Goal: Obtain resource: Download file/media

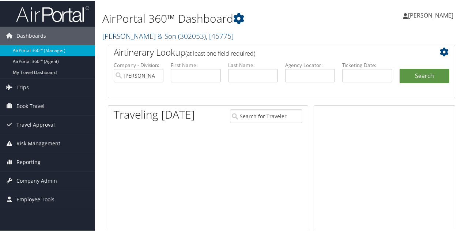
click at [124, 35] on link "CH Guenther & Son ( 302053 ) , [ 45775 ]" at bounding box center [167, 35] width 131 height 10
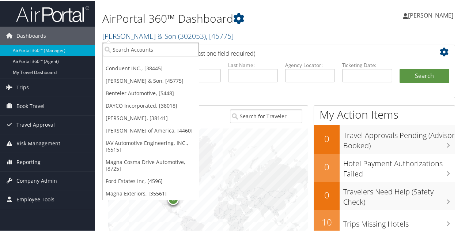
click at [123, 51] on input "search" at bounding box center [151, 49] width 96 height 14
type input "nielsen"
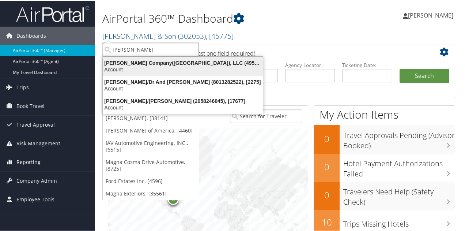
click at [134, 68] on div "Account" at bounding box center [183, 68] width 168 height 7
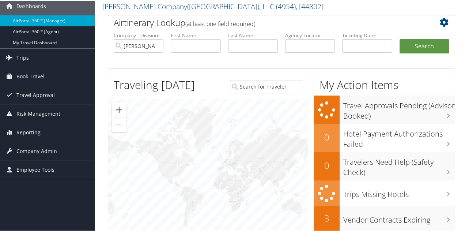
scroll to position [73, 0]
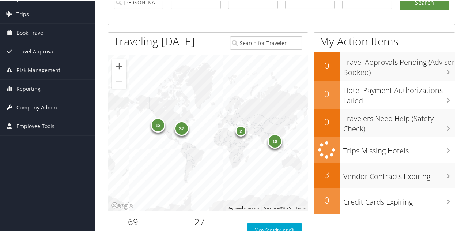
click at [42, 106] on span "Company Admin" at bounding box center [36, 107] width 41 height 18
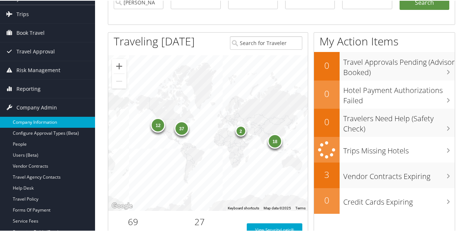
click at [37, 118] on link "Company Information" at bounding box center [47, 121] width 95 height 11
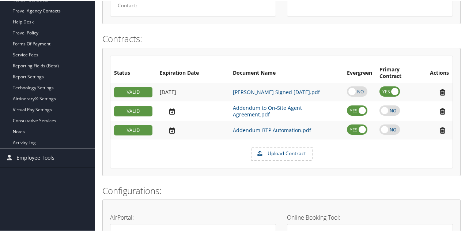
scroll to position [256, 0]
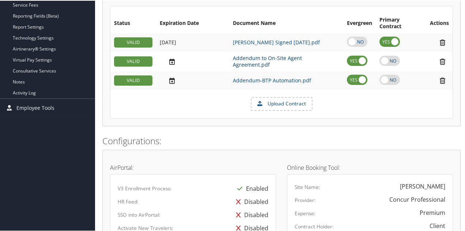
click at [253, 60] on link "Addendum to On-Site Agent Agreement.pdf" at bounding box center [267, 61] width 69 height 14
click at [261, 79] on link "Addendum-BTP Automation.pdf" at bounding box center [272, 79] width 78 height 7
click at [243, 60] on link "Addendum to On-Site Agent Agreement.pdf" at bounding box center [267, 61] width 69 height 14
click at [246, 77] on link "Addendum-BTP Automation.pdf" at bounding box center [272, 79] width 78 height 7
drag, startPoint x: 251, startPoint y: 39, endPoint x: 246, endPoint y: 42, distance: 5.7
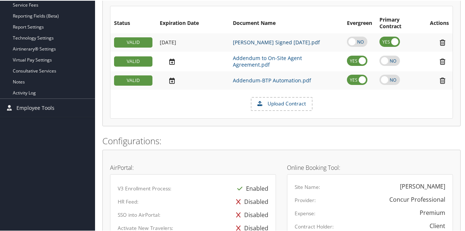
click at [246, 42] on link "Nielsen - LOA Signed 2.22.2023.pdf" at bounding box center [276, 41] width 87 height 7
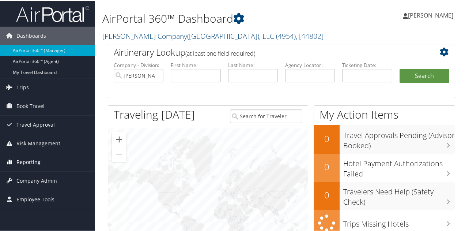
click at [32, 157] on span "Reporting" at bounding box center [28, 161] width 24 height 18
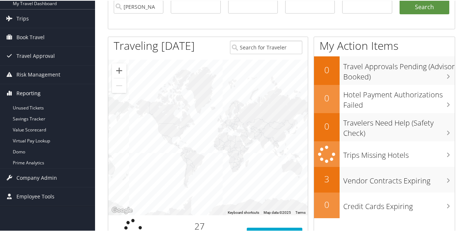
scroll to position [73, 0]
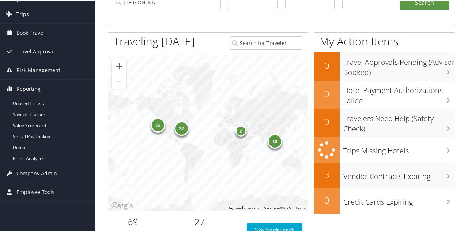
click at [32, 157] on link "Prime Analytics" at bounding box center [47, 157] width 95 height 11
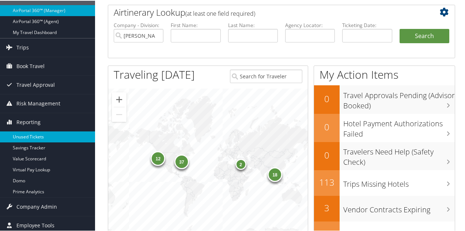
scroll to position [37, 0]
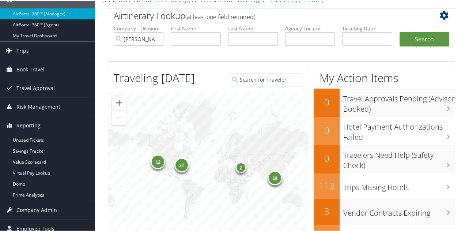
click at [47, 210] on span "Company Admin" at bounding box center [36, 209] width 41 height 18
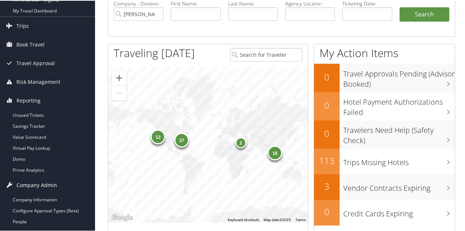
scroll to position [73, 0]
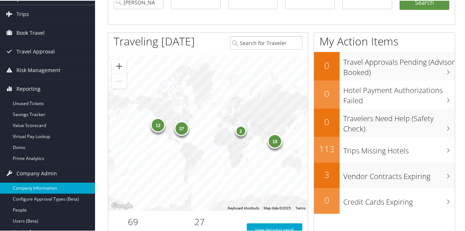
click at [50, 182] on link "Company Information" at bounding box center [47, 187] width 95 height 11
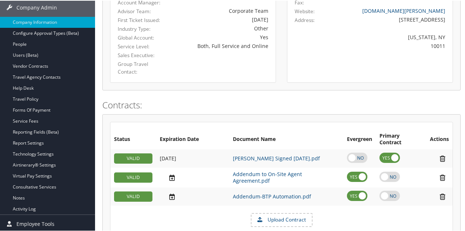
scroll to position [146, 0]
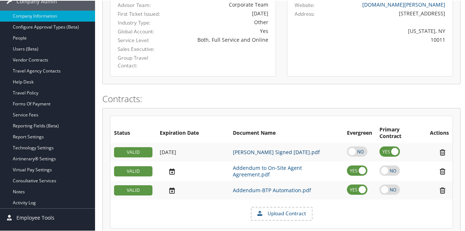
click at [261, 151] on link "Nielsen - LOA Signed 2.22.2023.pdf" at bounding box center [276, 151] width 87 height 7
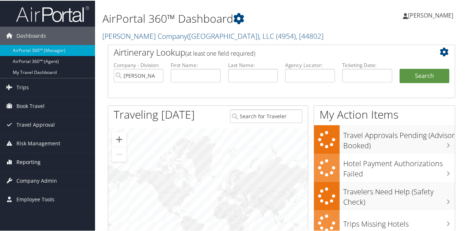
click at [32, 160] on span "Reporting" at bounding box center [28, 161] width 24 height 18
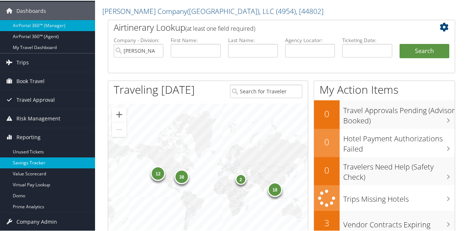
scroll to position [73, 0]
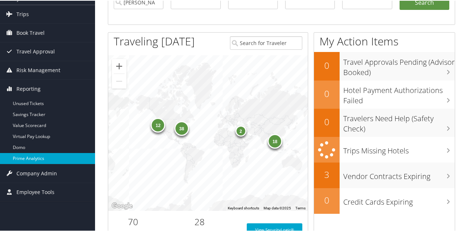
click at [28, 156] on link "Prime Analytics" at bounding box center [47, 157] width 95 height 11
